Goal: Information Seeking & Learning: Check status

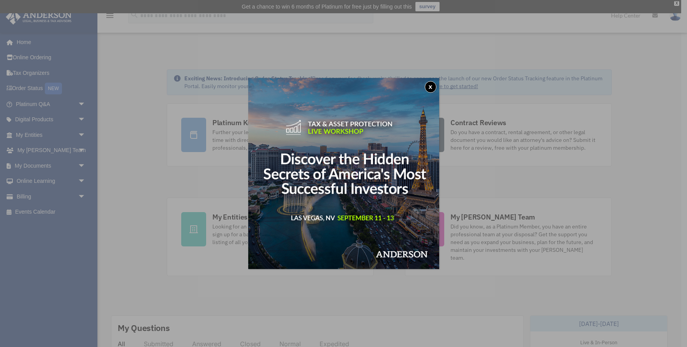
click at [430, 86] on button "x" at bounding box center [430, 87] width 12 height 12
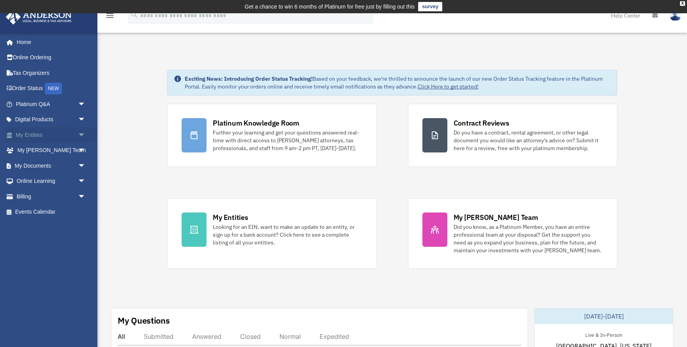
click at [43, 133] on link "My Entities arrow_drop_down" at bounding box center [51, 135] width 92 height 16
click at [82, 133] on span "arrow_drop_down" at bounding box center [86, 135] width 16 height 16
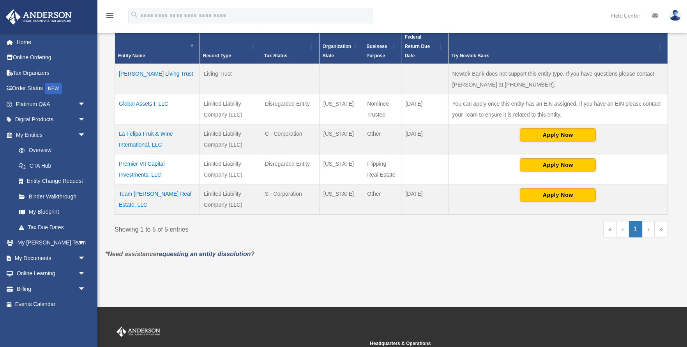
scroll to position [184, 0]
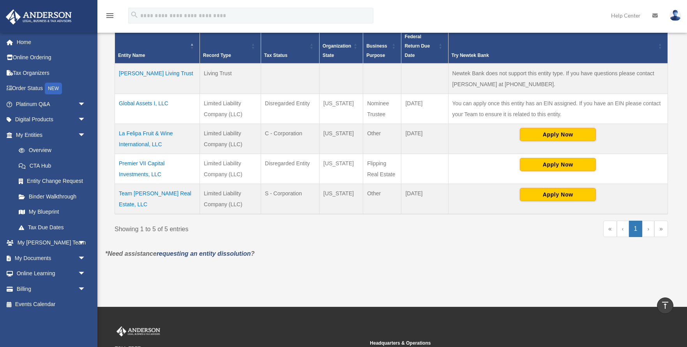
click at [150, 193] on td "Team Fajardo Real Estate, LLC" at bounding box center [157, 198] width 85 height 30
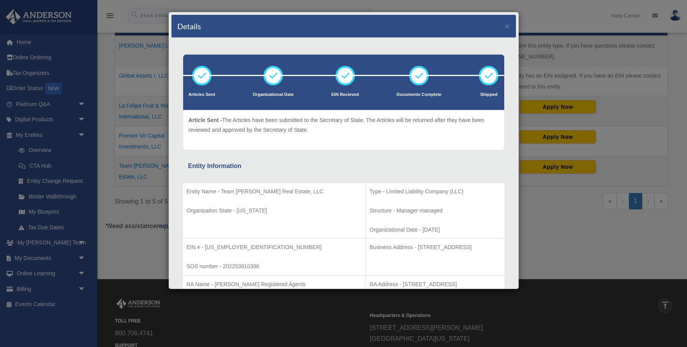
scroll to position [199, 0]
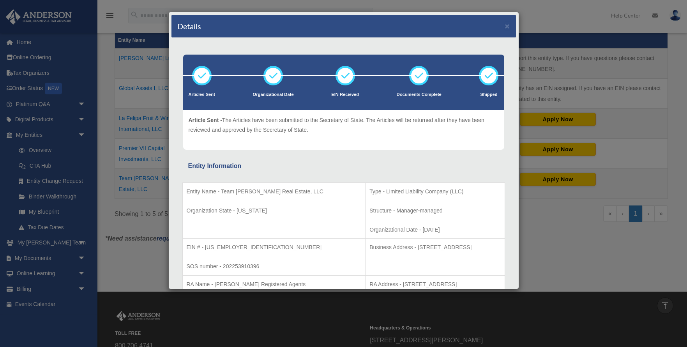
click at [367, 161] on div "Entity Information" at bounding box center [343, 165] width 311 height 11
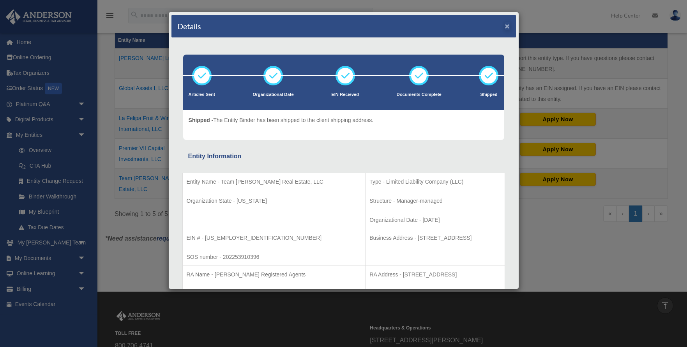
click at [506, 28] on button "×" at bounding box center [507, 26] width 5 height 8
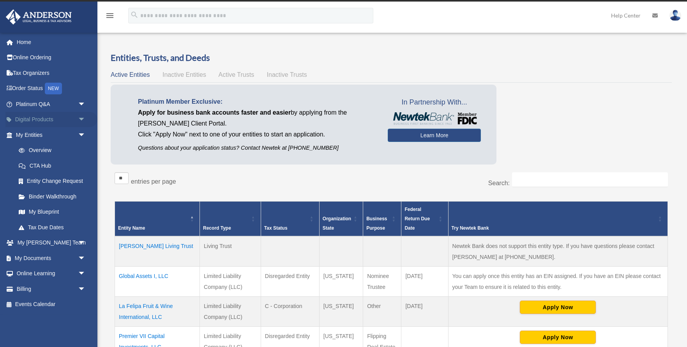
scroll to position [12, 0]
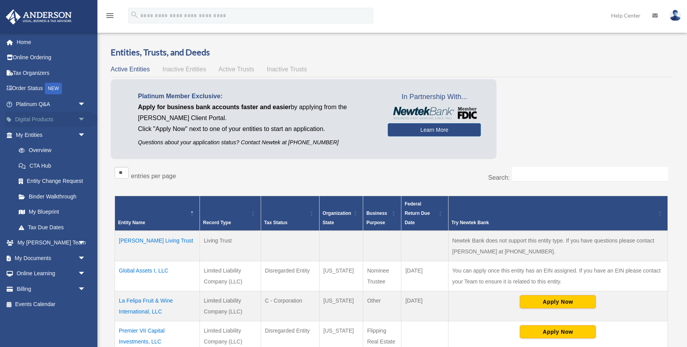
click at [81, 117] on span "arrow_drop_down" at bounding box center [86, 120] width 16 height 16
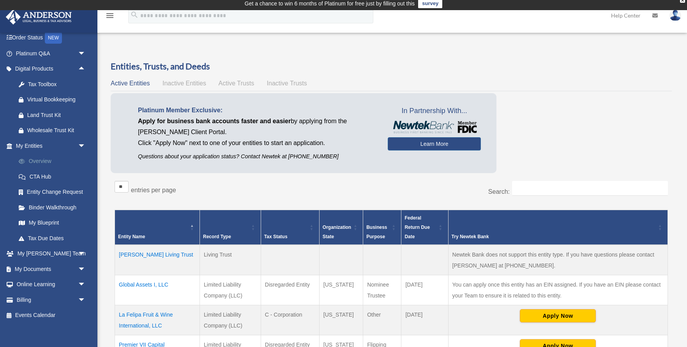
scroll to position [2, 0]
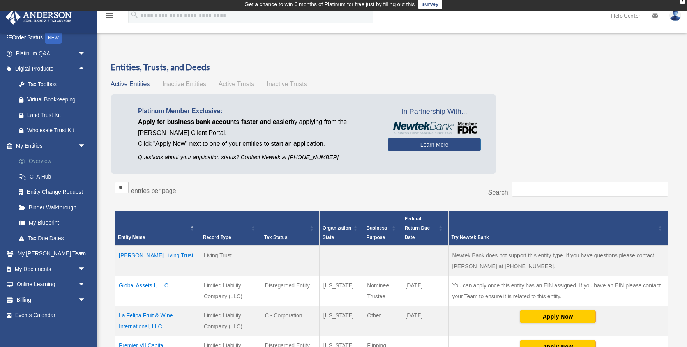
click at [49, 158] on link "Overview" at bounding box center [54, 161] width 86 height 16
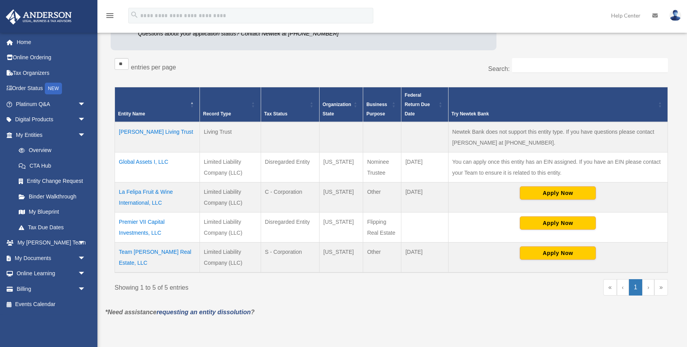
scroll to position [127, 0]
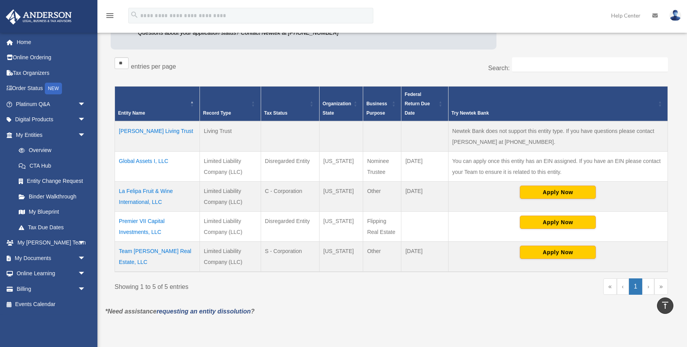
click at [144, 250] on td "Team Fajardo Real Estate, LLC" at bounding box center [157, 256] width 85 height 30
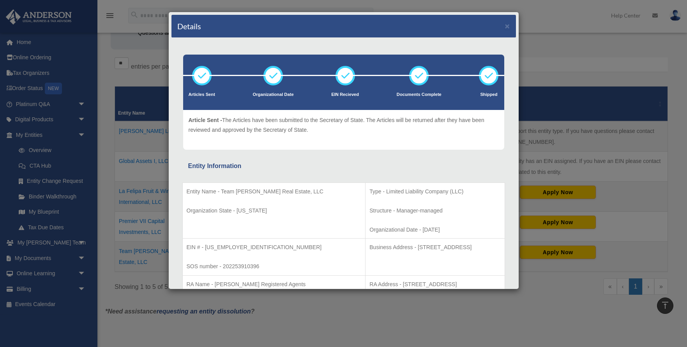
click at [225, 196] on p "Entity Name - Team Fajardo Real Estate, LLC" at bounding box center [274, 192] width 175 height 10
click at [219, 215] on p "Organization State - California" at bounding box center [274, 211] width 175 height 10
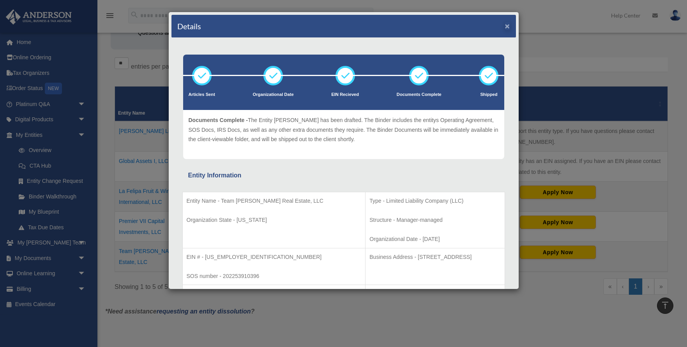
click at [507, 28] on button "×" at bounding box center [507, 26] width 5 height 8
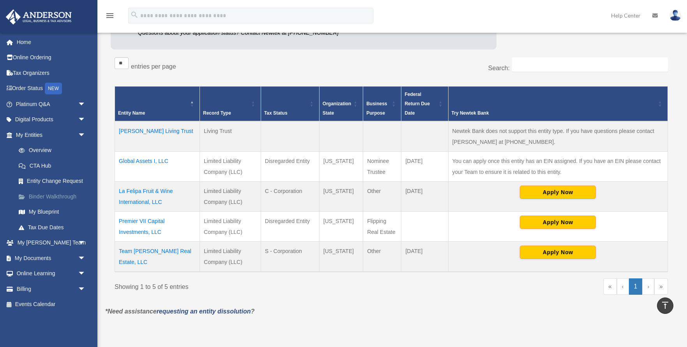
click at [47, 195] on link "Binder Walkthrough" at bounding box center [54, 196] width 86 height 16
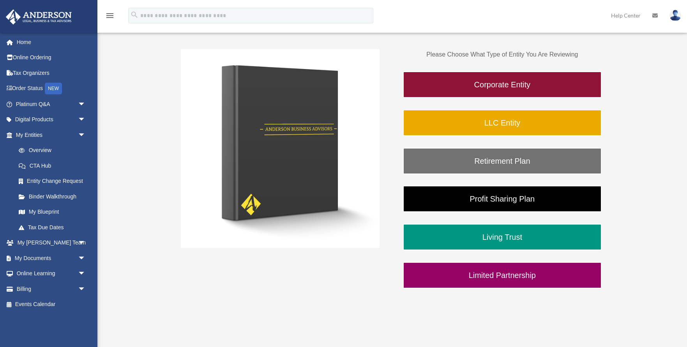
scroll to position [143, 0]
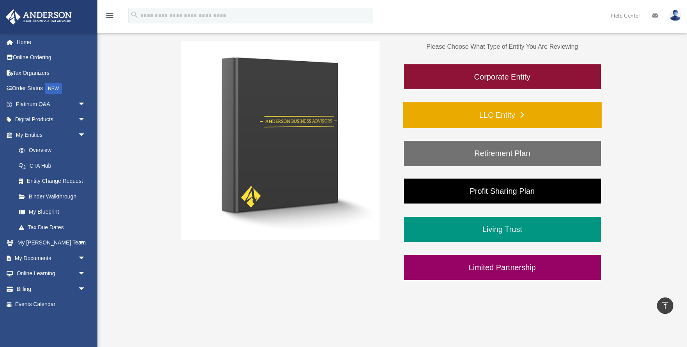
click at [497, 116] on link "LLC Entity" at bounding box center [502, 115] width 199 height 26
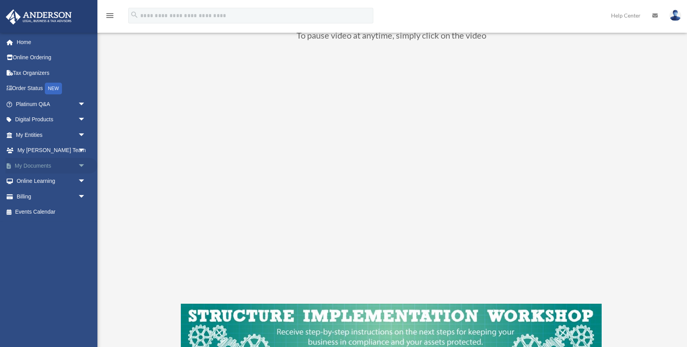
scroll to position [95, 0]
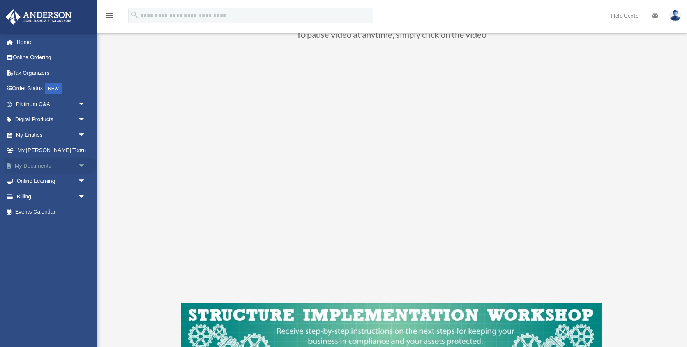
click at [82, 164] on span "arrow_drop_down" at bounding box center [86, 166] width 16 height 16
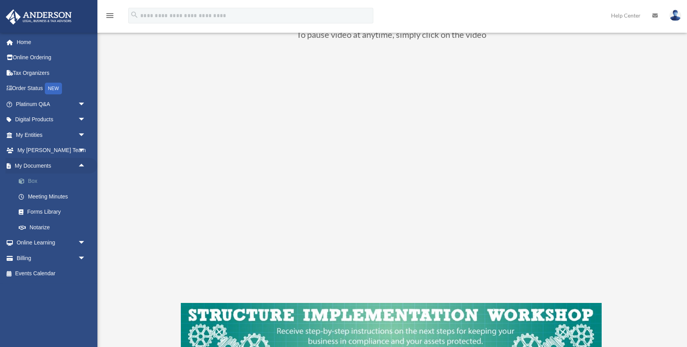
scroll to position [94, 0]
click at [42, 208] on link "Forms Library" at bounding box center [54, 212] width 86 height 16
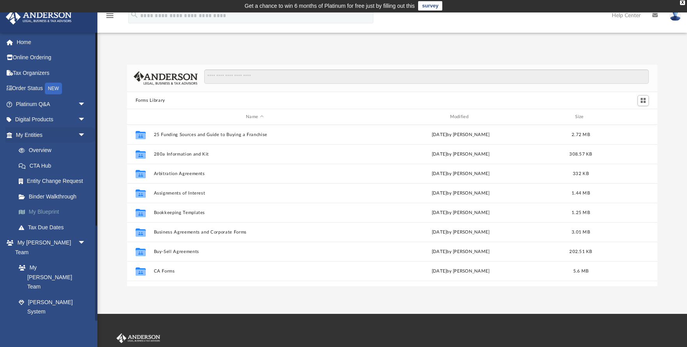
scroll to position [1, 0]
click at [58, 178] on link "Entity Change Request" at bounding box center [54, 181] width 86 height 16
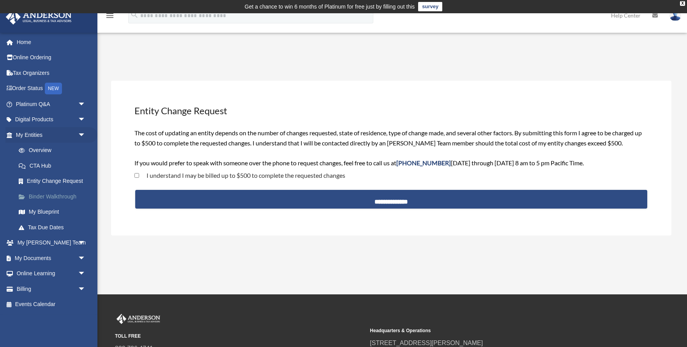
click at [46, 195] on link "Binder Walkthrough" at bounding box center [54, 196] width 86 height 16
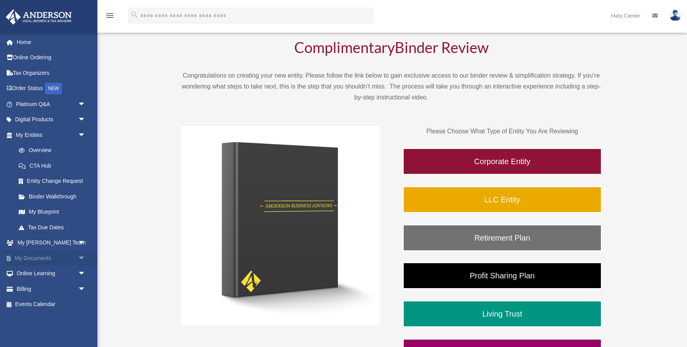
scroll to position [60, 0]
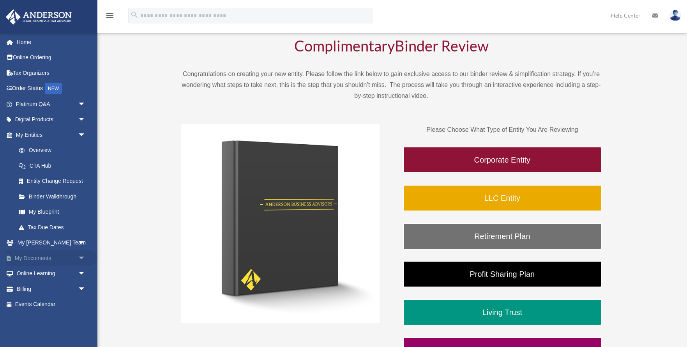
click at [40, 255] on link "My Documents arrow_drop_down" at bounding box center [51, 258] width 92 height 16
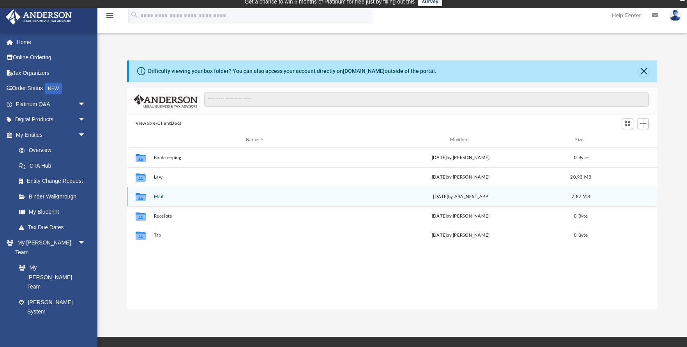
scroll to position [7, 0]
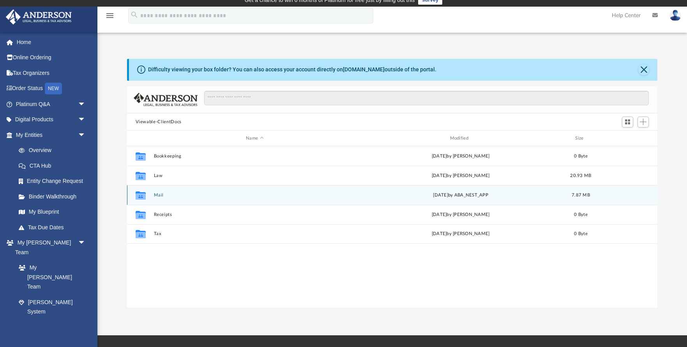
click at [140, 197] on icon "grid" at bounding box center [140, 196] width 10 height 6
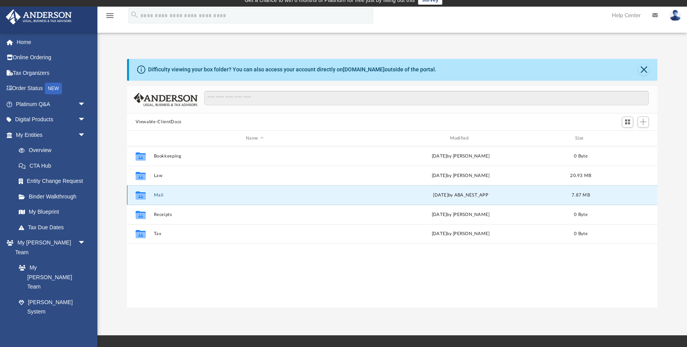
scroll to position [7, 0]
click at [140, 197] on icon "grid" at bounding box center [140, 196] width 10 height 6
click at [159, 195] on button "Mail" at bounding box center [254, 194] width 202 height 5
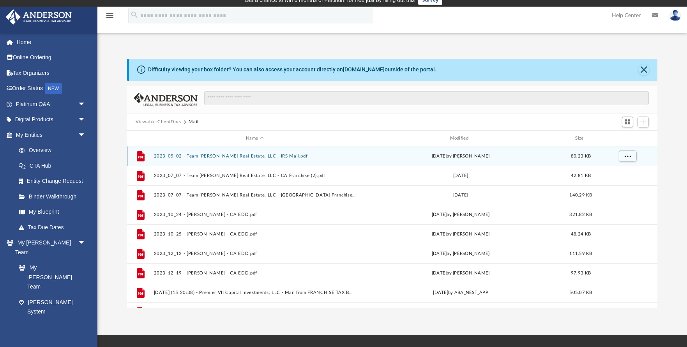
click at [241, 156] on button "2023_05_02 - Team Fajardo Real Estate, LLC - IRS Mail.pdf" at bounding box center [254, 155] width 202 height 5
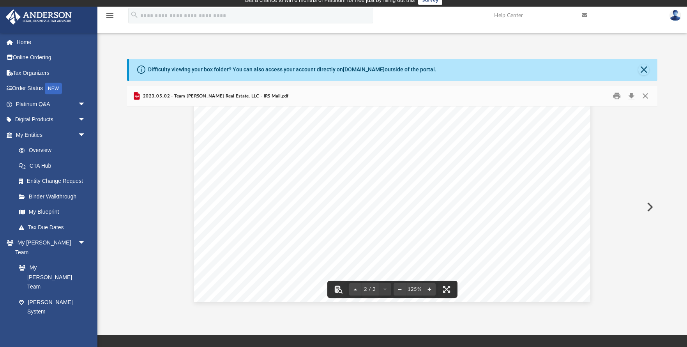
scroll to position [846, 0]
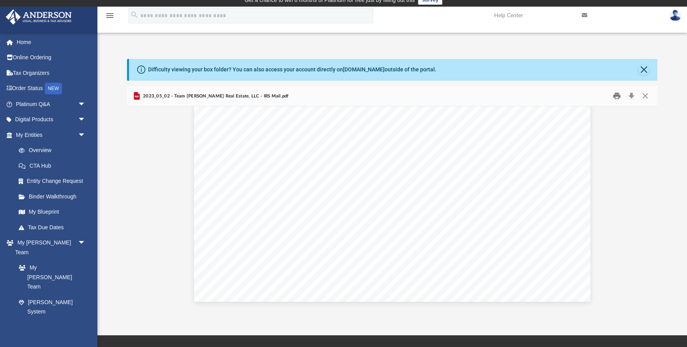
click at [617, 96] on button "Print" at bounding box center [617, 96] width 16 height 12
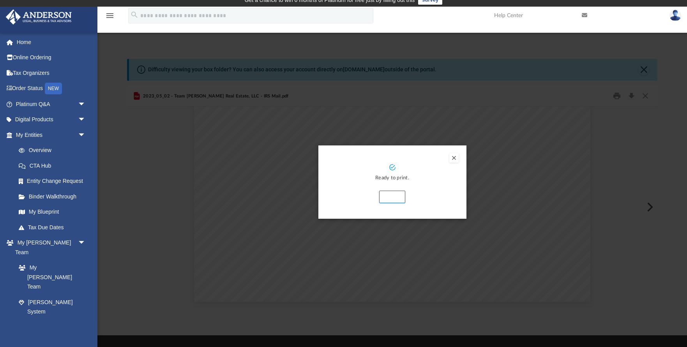
scroll to position [7, 0]
click at [394, 196] on button "Print" at bounding box center [392, 196] width 26 height 12
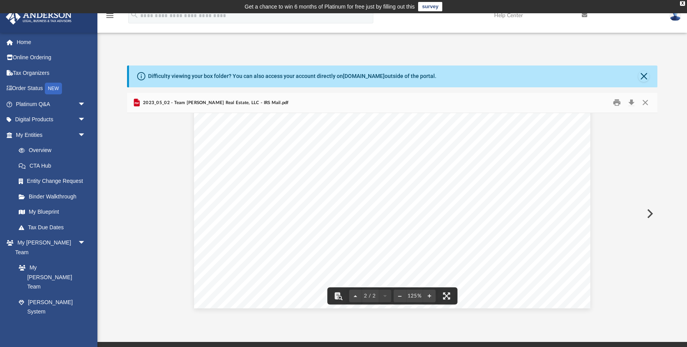
scroll to position [0, 0]
click at [646, 103] on button "Close" at bounding box center [645, 103] width 14 height 12
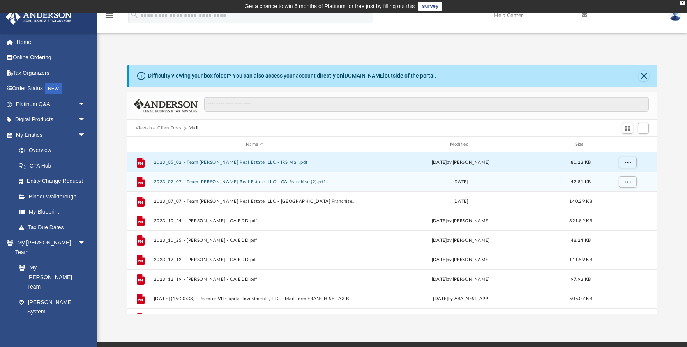
scroll to position [0, 0]
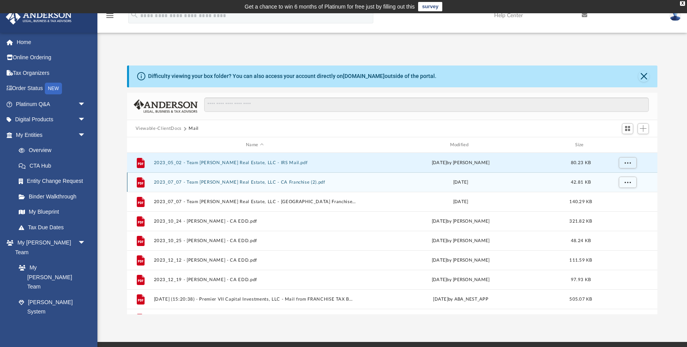
click at [211, 182] on button "2023_07_07 - Team Fajardo Real Estate, LLC - CA Franchise (2).pdf" at bounding box center [254, 182] width 202 height 5
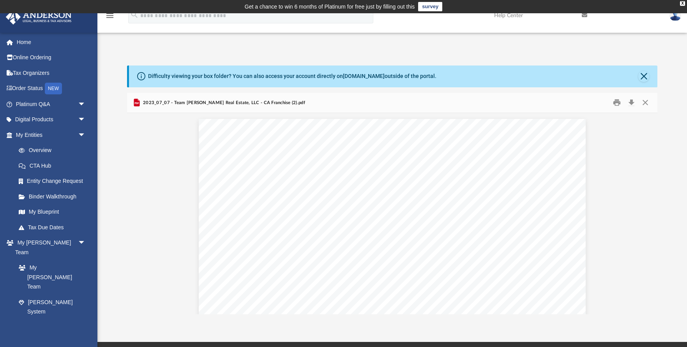
scroll to position [0, 0]
click at [644, 73] on button "Close" at bounding box center [643, 76] width 11 height 11
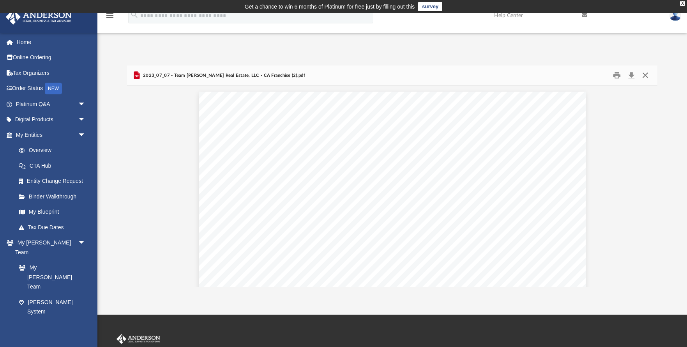
click at [646, 75] on button "Close" at bounding box center [645, 75] width 14 height 12
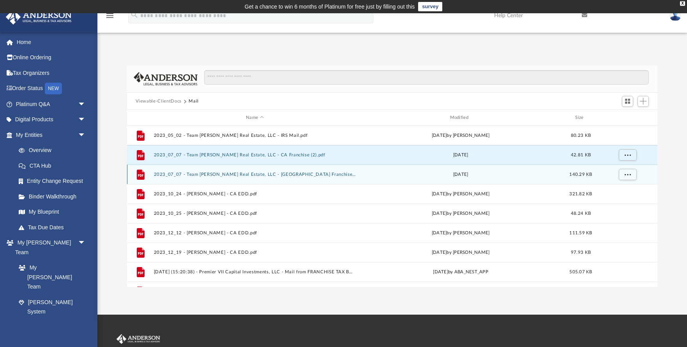
click at [227, 174] on button "2023_07_07 - Team Fajardo Real Estate, LLC - CA Franchise.pdf" at bounding box center [254, 174] width 202 height 5
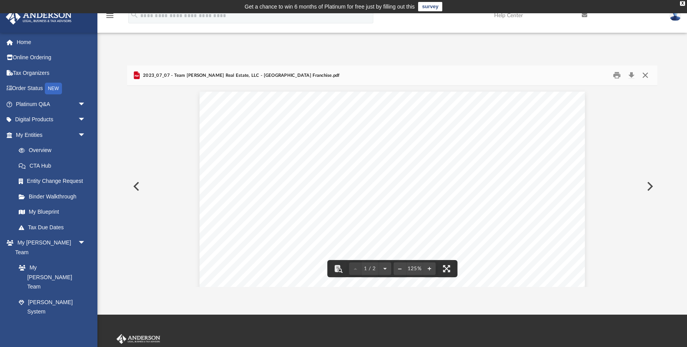
click at [647, 75] on button "Close" at bounding box center [645, 75] width 14 height 12
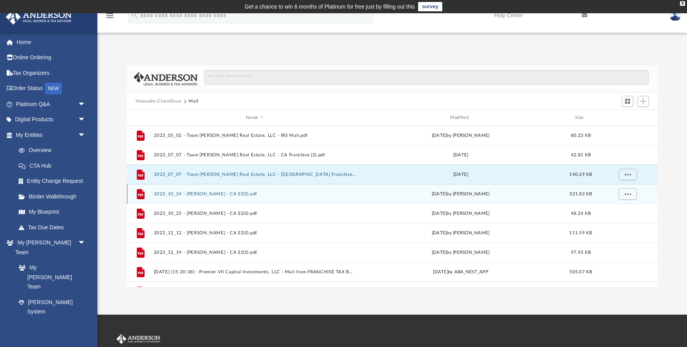
click at [199, 194] on button "2023_10_24 - Fajardo, Walter - CA EDD.pdf" at bounding box center [254, 193] width 202 height 5
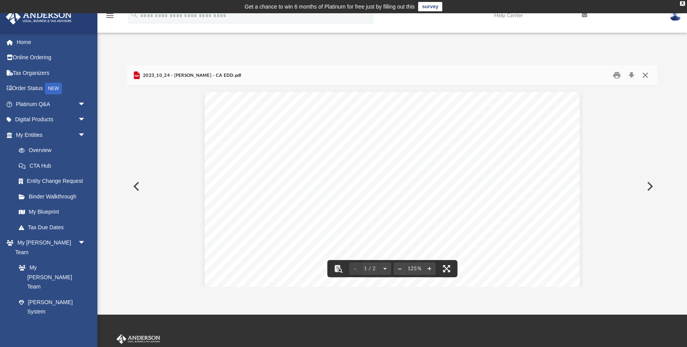
scroll to position [0, 0]
click at [644, 76] on button "Close" at bounding box center [645, 75] width 14 height 12
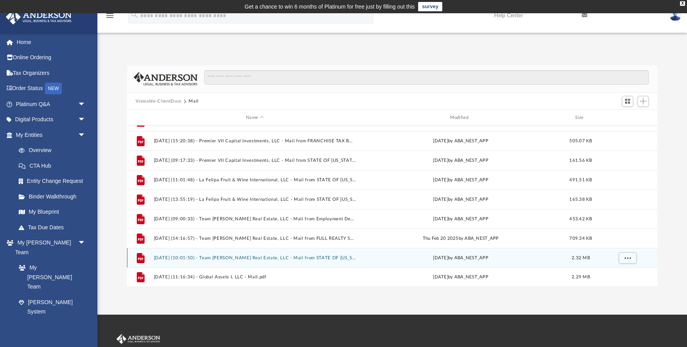
scroll to position [131, 0]
click at [188, 258] on button "2025.05.15 (10:01:50) - Team Fajardo Real Estate, LLC - Mail from STATE OF CALI…" at bounding box center [254, 257] width 202 height 5
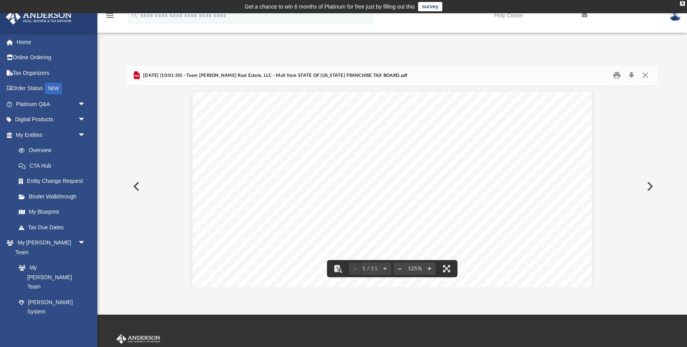
scroll to position [0, 0]
click at [645, 73] on button "Close" at bounding box center [645, 75] width 14 height 12
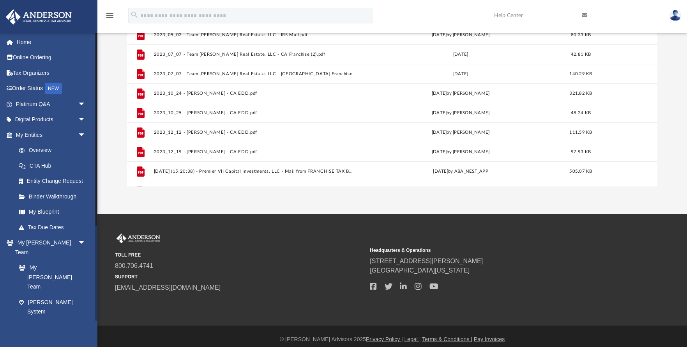
scroll to position [100, 0]
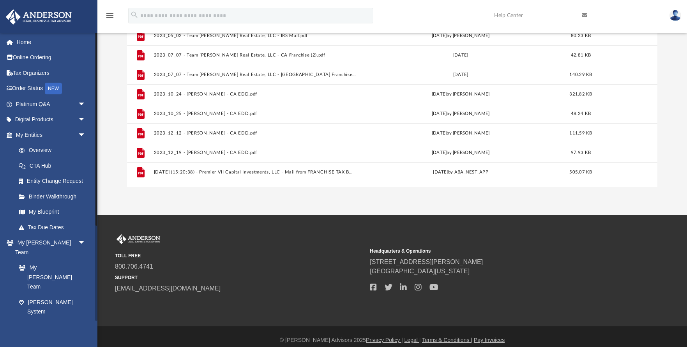
click at [82, 335] on span "arrow_drop_down" at bounding box center [86, 343] width 16 height 16
click at [82, 335] on span "arrow_drop_up" at bounding box center [86, 343] width 16 height 16
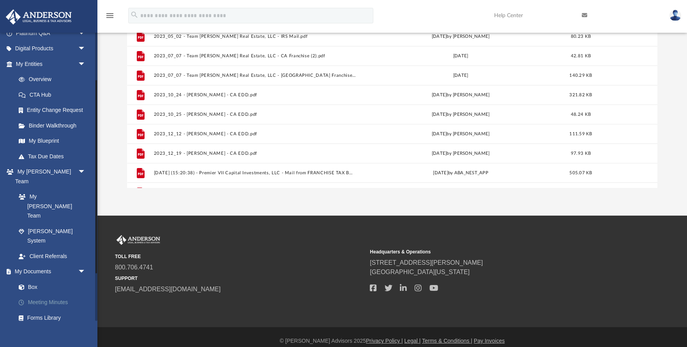
scroll to position [99, 0]
click at [56, 294] on link "Meeting Minutes" at bounding box center [54, 302] width 86 height 16
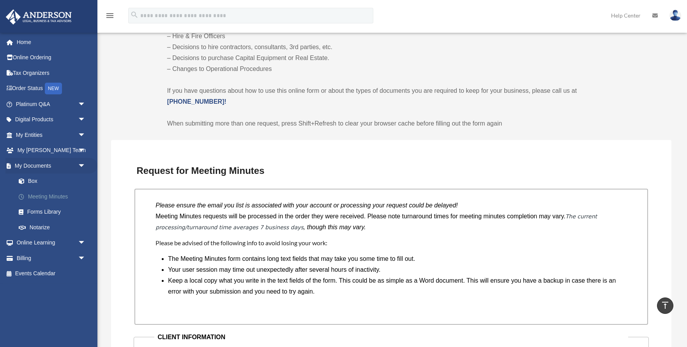
scroll to position [489, 0]
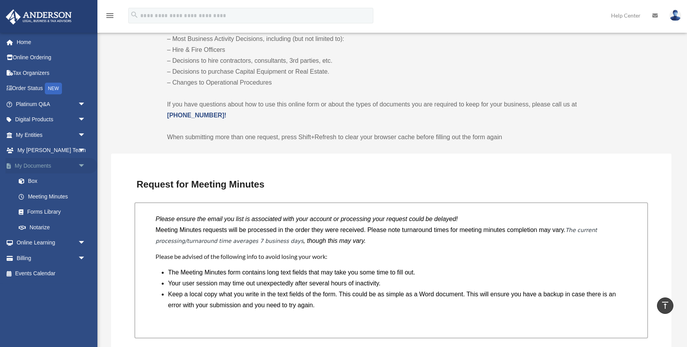
click at [80, 164] on span "arrow_drop_down" at bounding box center [86, 166] width 16 height 16
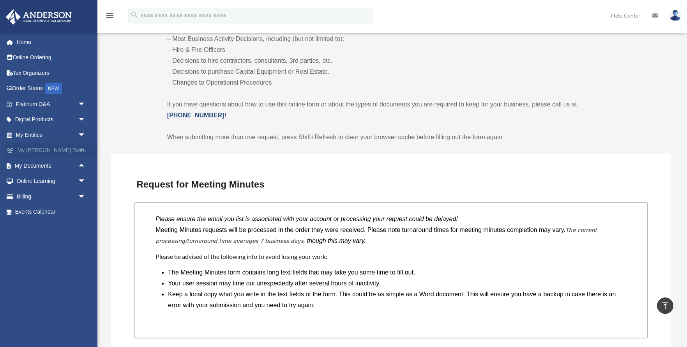
click at [82, 149] on span "arrow_drop_down" at bounding box center [86, 151] width 16 height 16
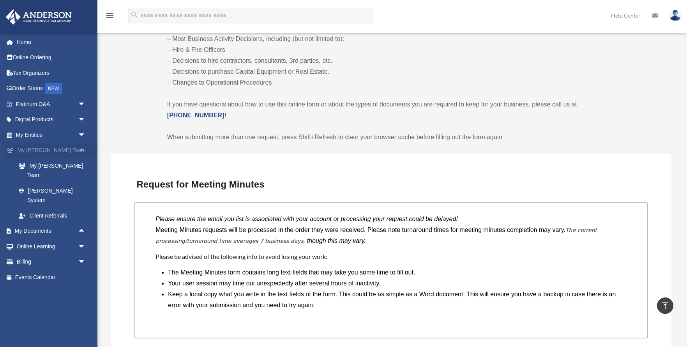
click at [82, 149] on span "arrow_drop_up" at bounding box center [86, 151] width 16 height 16
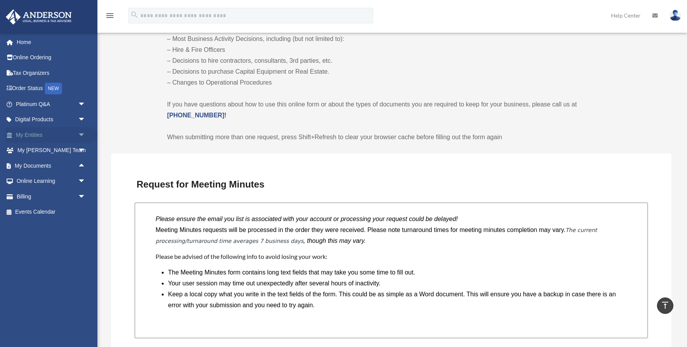
click at [82, 133] on span "arrow_drop_down" at bounding box center [86, 135] width 16 height 16
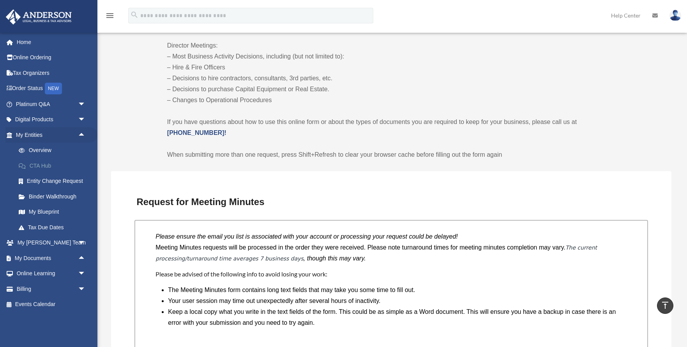
scroll to position [471, 0]
click at [50, 165] on link "CTA Hub" at bounding box center [54, 166] width 86 height 16
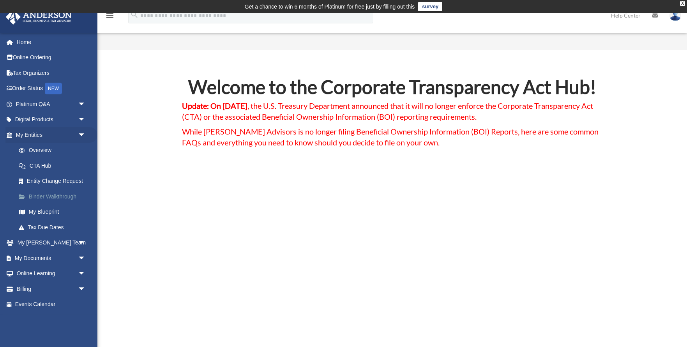
click at [48, 195] on link "Binder Walkthrough" at bounding box center [54, 196] width 86 height 16
click at [46, 196] on link "Binder Walkthrough" at bounding box center [54, 196] width 86 height 16
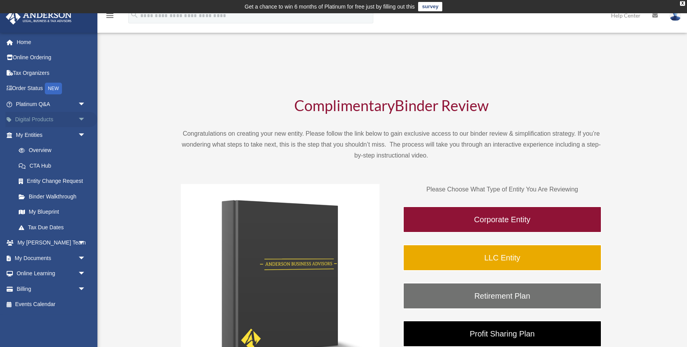
click at [83, 118] on span "arrow_drop_down" at bounding box center [86, 120] width 16 height 16
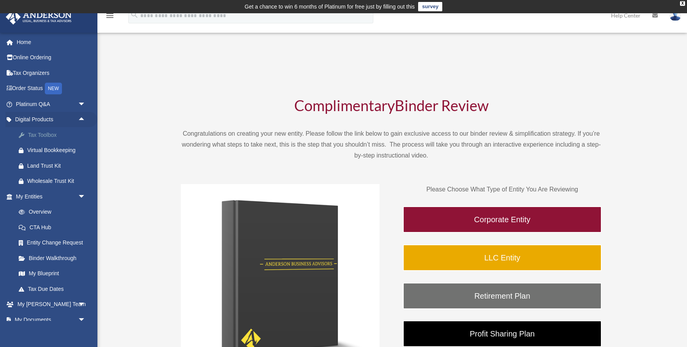
scroll to position [7, 0]
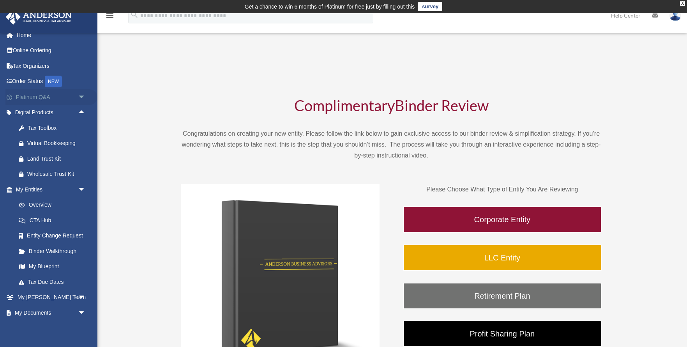
click at [81, 96] on span "arrow_drop_down" at bounding box center [86, 97] width 16 height 16
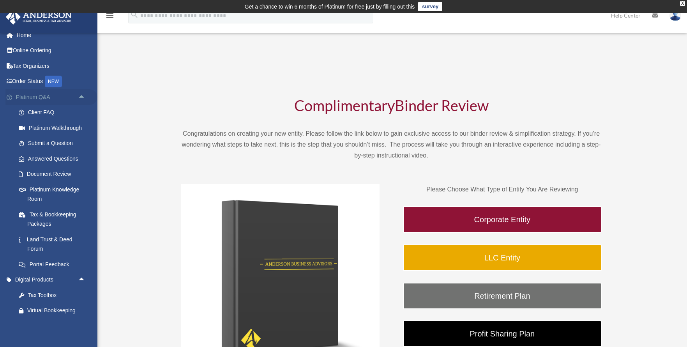
click at [81, 95] on span "arrow_drop_up" at bounding box center [86, 97] width 16 height 16
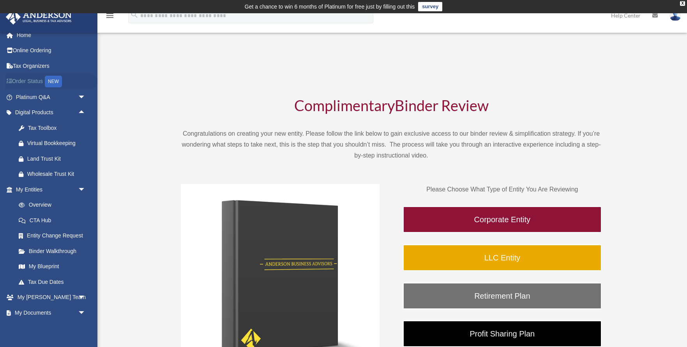
click at [34, 80] on link "Order Status NEW" at bounding box center [51, 82] width 92 height 16
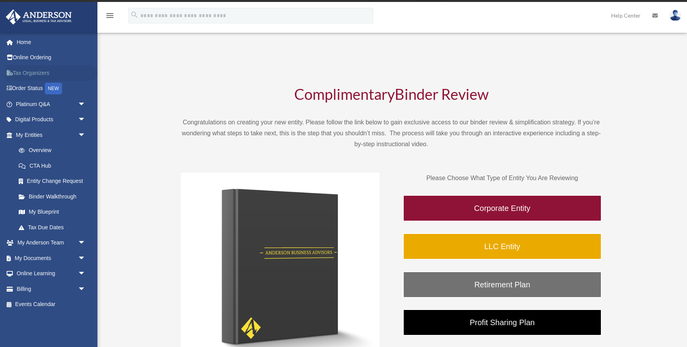
scroll to position [13, 0]
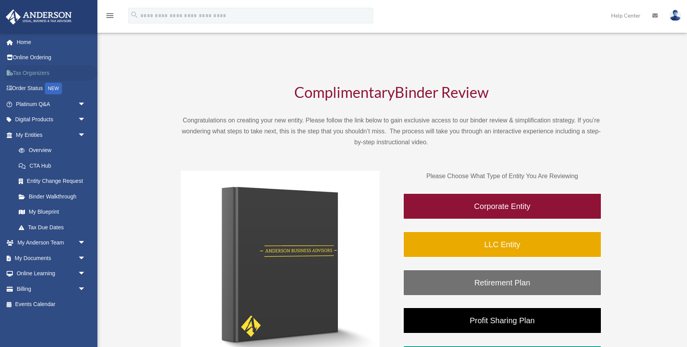
click at [31, 71] on link "Tax Organizers" at bounding box center [51, 73] width 92 height 16
